Goal: Task Accomplishment & Management: Use online tool/utility

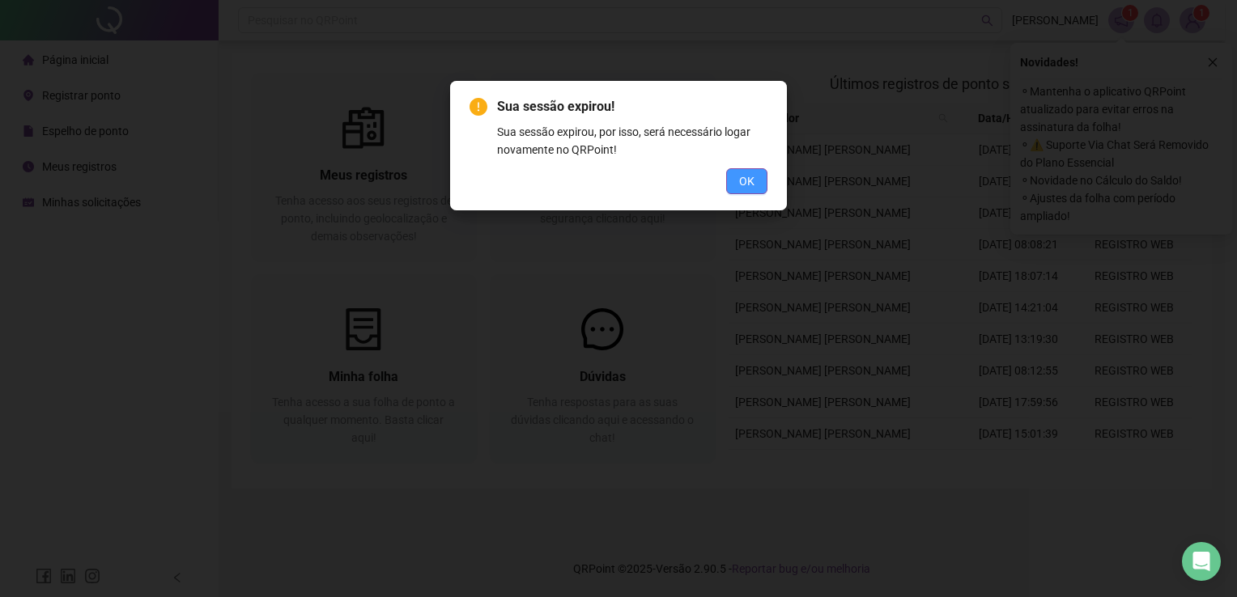
click at [748, 180] on span "OK" at bounding box center [746, 181] width 15 height 18
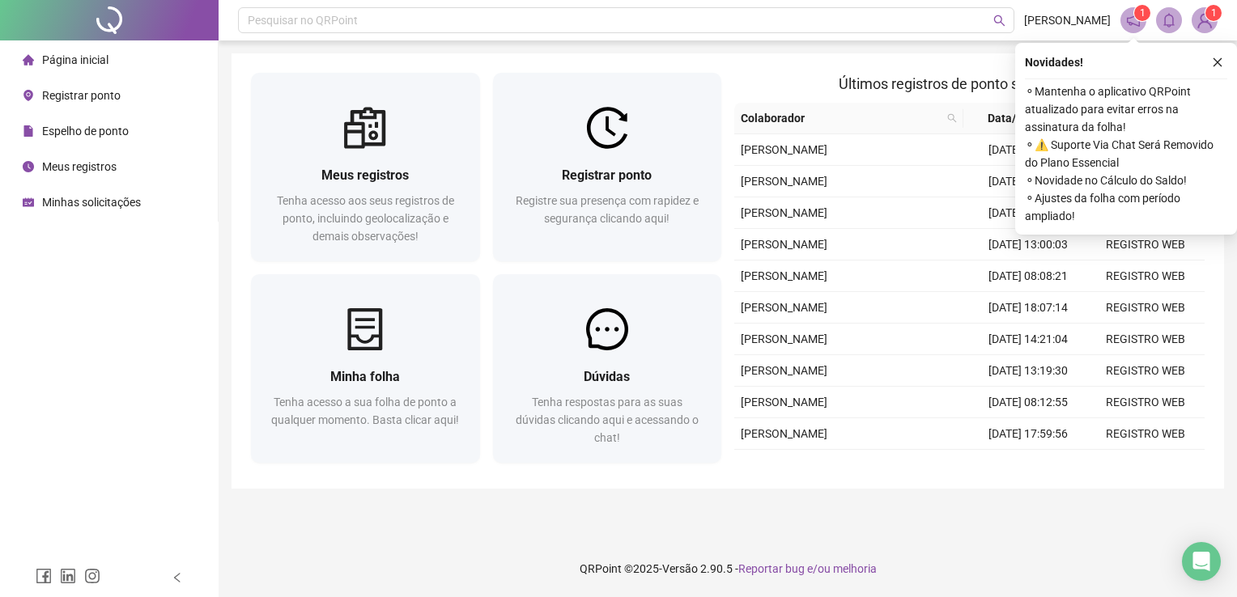
click at [79, 94] on span "Registrar ponto" at bounding box center [81, 95] width 79 height 13
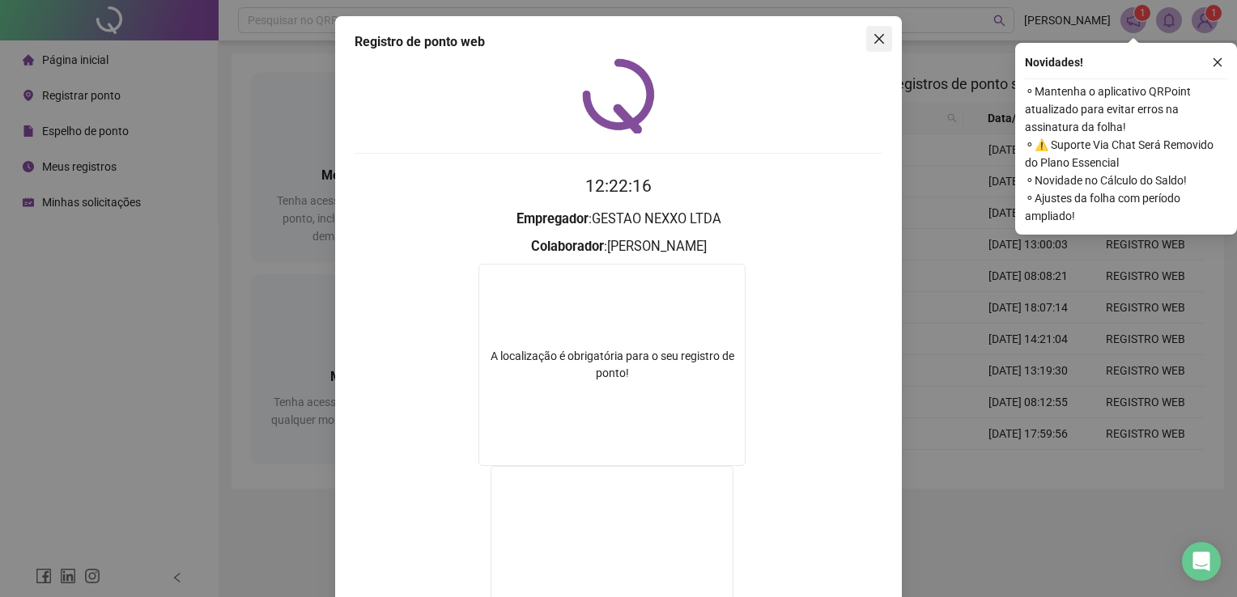
click at [873, 37] on icon "close" at bounding box center [879, 38] width 13 height 13
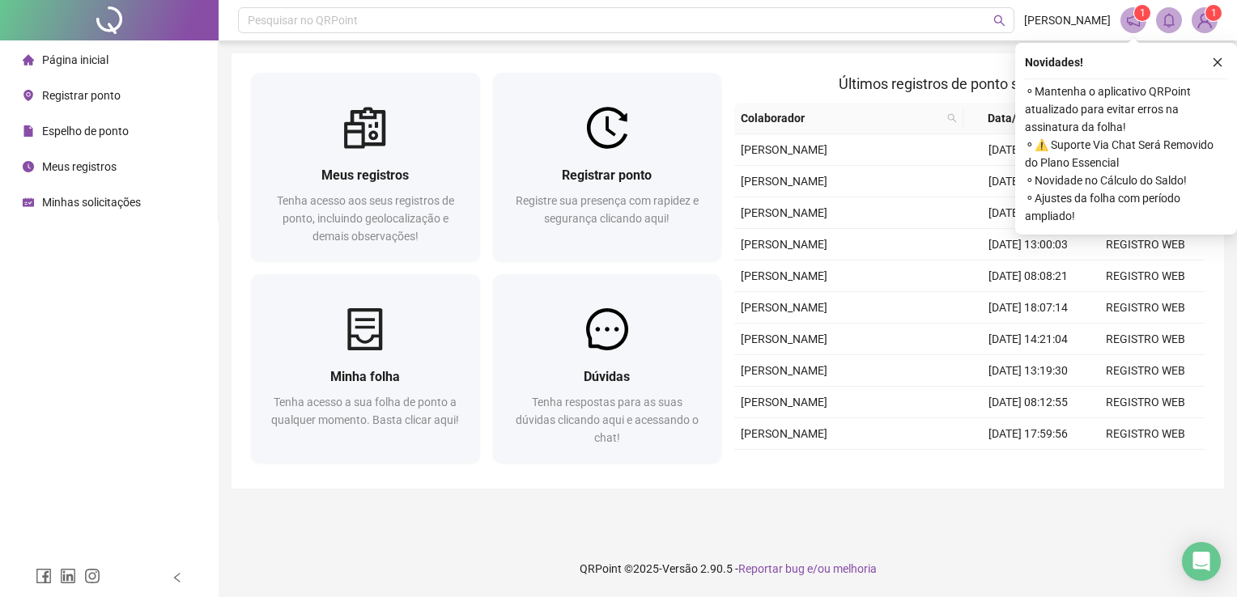
click at [79, 100] on span "Registrar ponto" at bounding box center [81, 95] width 79 height 13
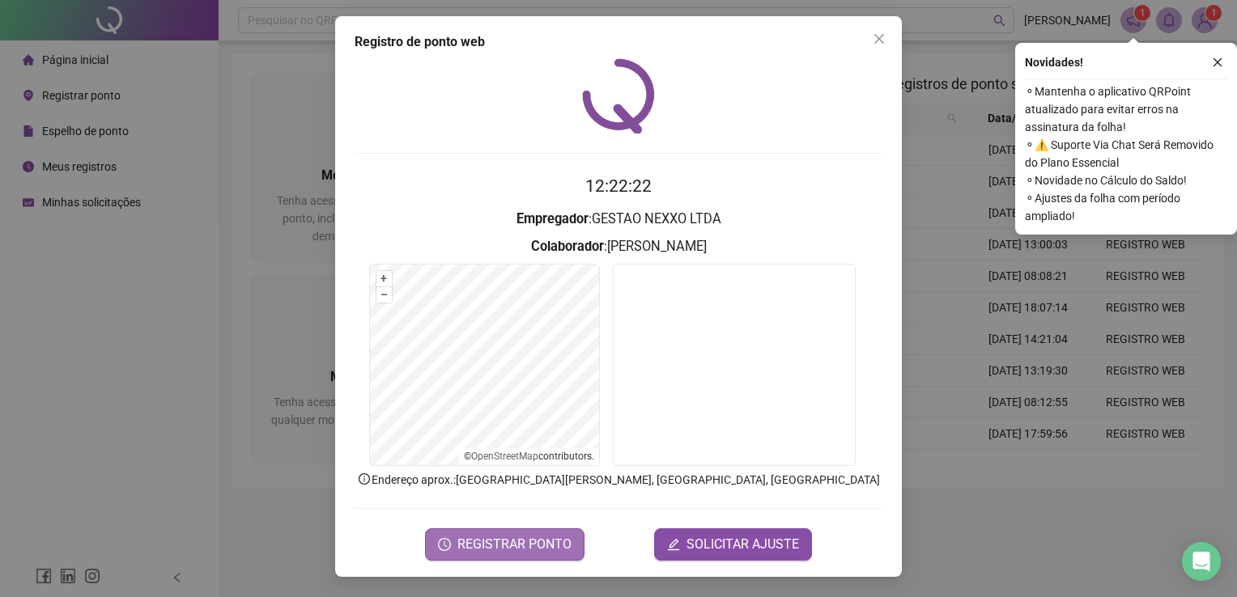
click at [486, 530] on button "REGISTRAR PONTO" at bounding box center [504, 545] width 159 height 32
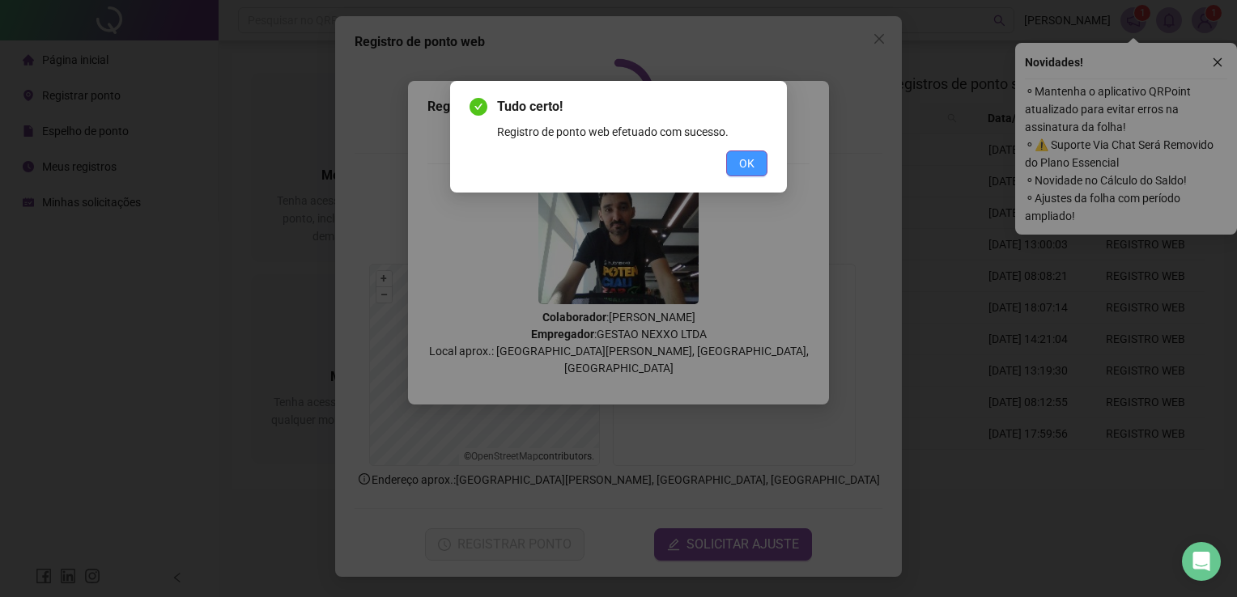
click at [748, 169] on span "OK" at bounding box center [746, 164] width 15 height 18
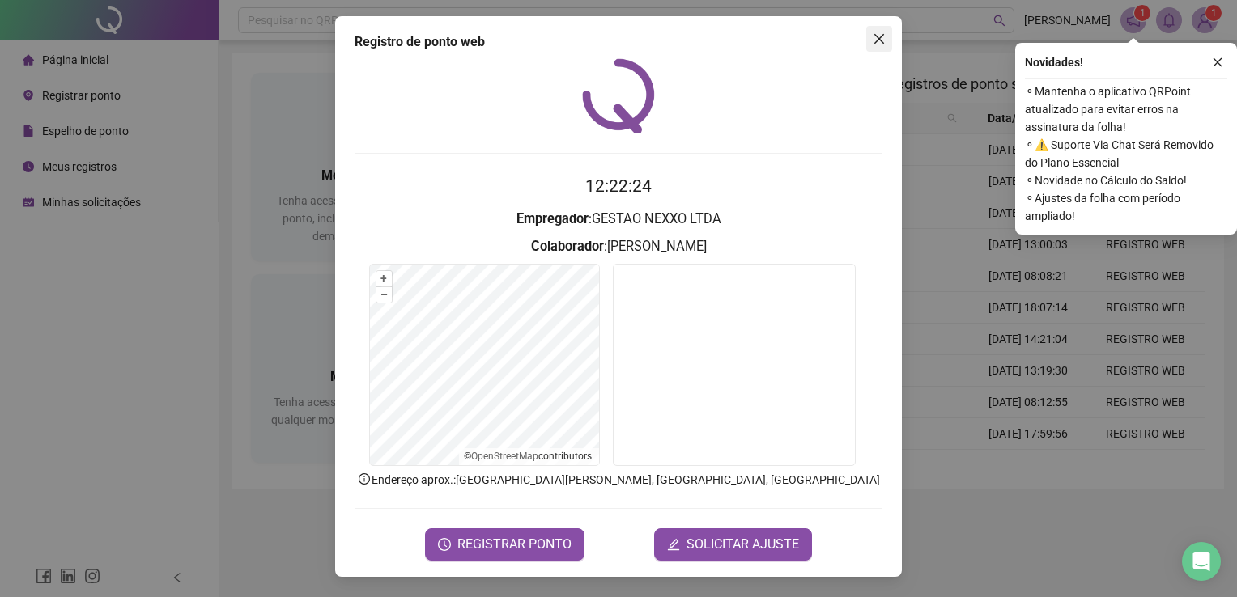
click at [876, 37] on icon "close" at bounding box center [879, 38] width 13 height 13
